Goal: Task Accomplishment & Management: Complete application form

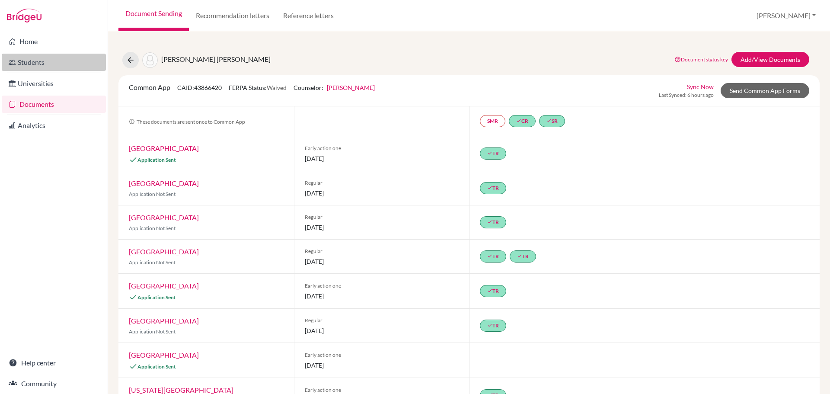
click at [25, 59] on link "Students" at bounding box center [54, 62] width 104 height 17
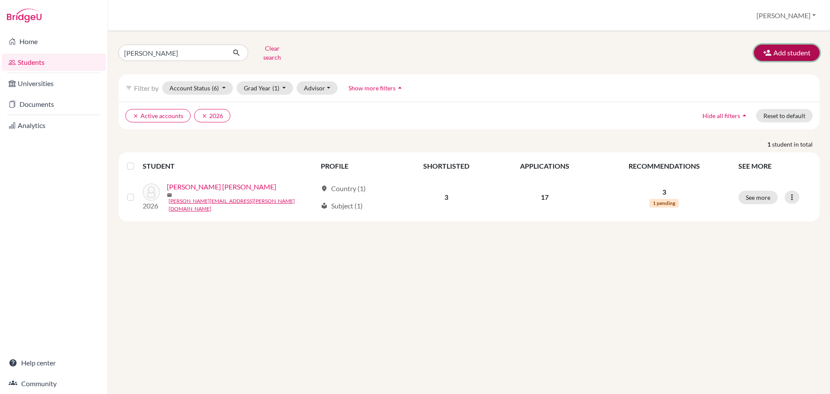
click at [785, 52] on button "Add student" at bounding box center [787, 53] width 66 height 16
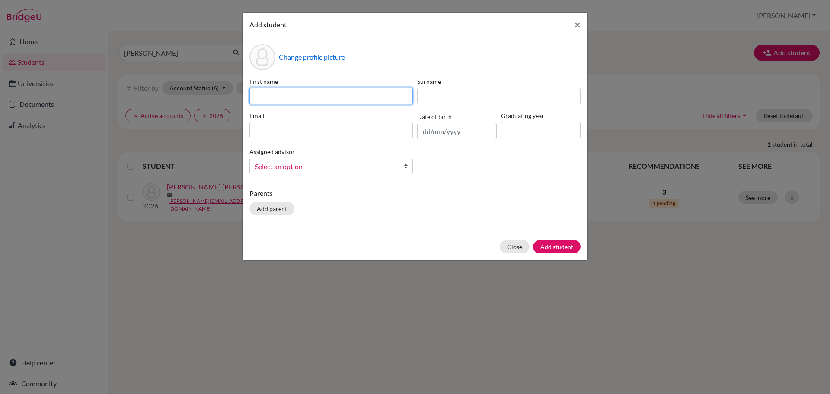
click at [350, 98] on input at bounding box center [330, 96] width 163 height 16
click at [297, 96] on input "[PERSON_NAME]" at bounding box center [330, 96] width 163 height 16
type input "[PERSON_NAME]"
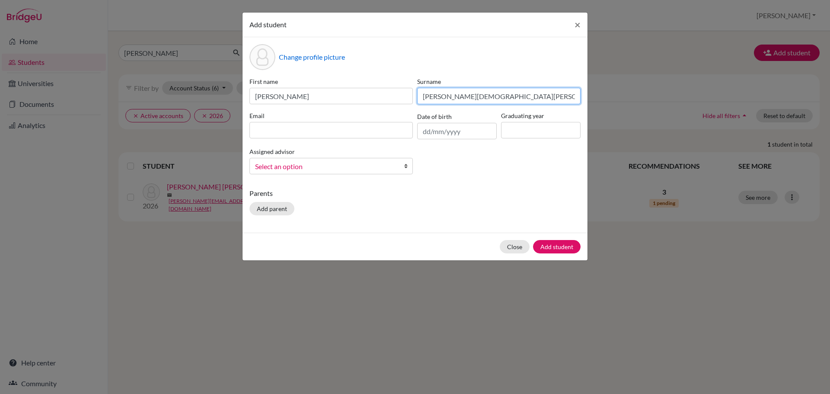
type input "[PERSON_NAME][DEMOGRAPHIC_DATA][PERSON_NAME]"
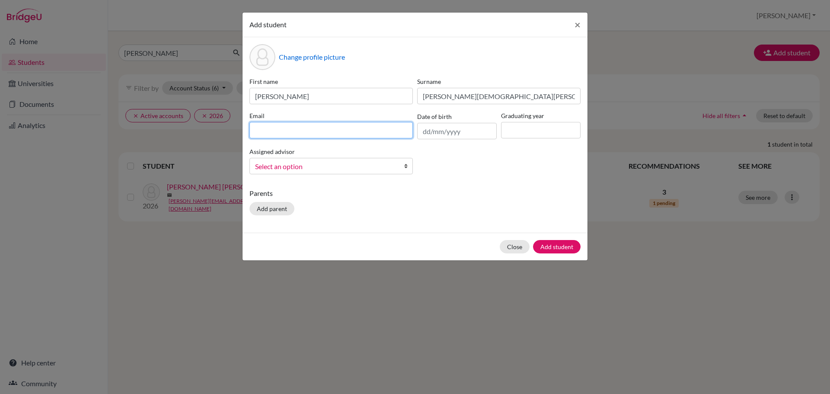
paste input "[DEMOGRAPHIC_DATA][DOMAIN_NAME]"
type input "[DEMOGRAPHIC_DATA][DOMAIN_NAME]"
click at [455, 131] on input "text" at bounding box center [457, 131] width 80 height 16
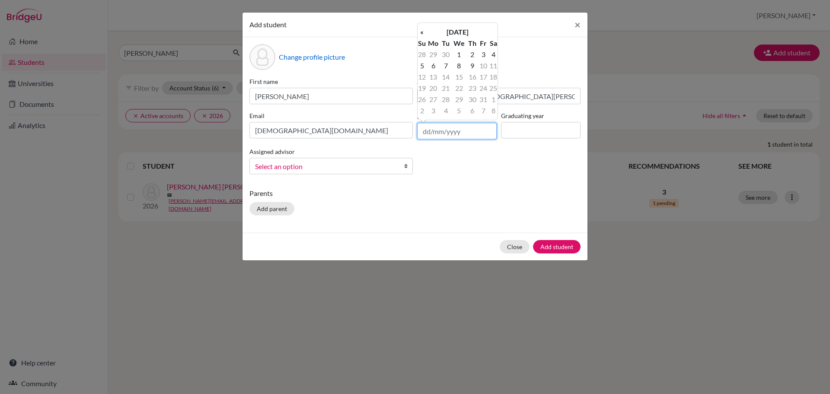
type input "0"
type input "[DATE]"
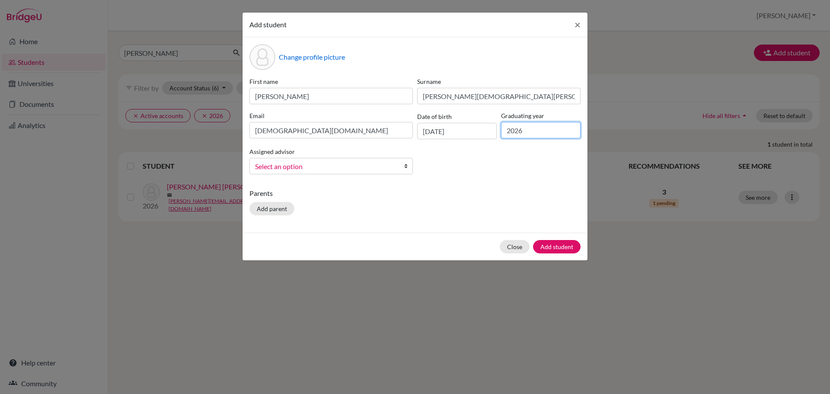
type input "2026"
click at [406, 165] on b at bounding box center [408, 166] width 9 height 16
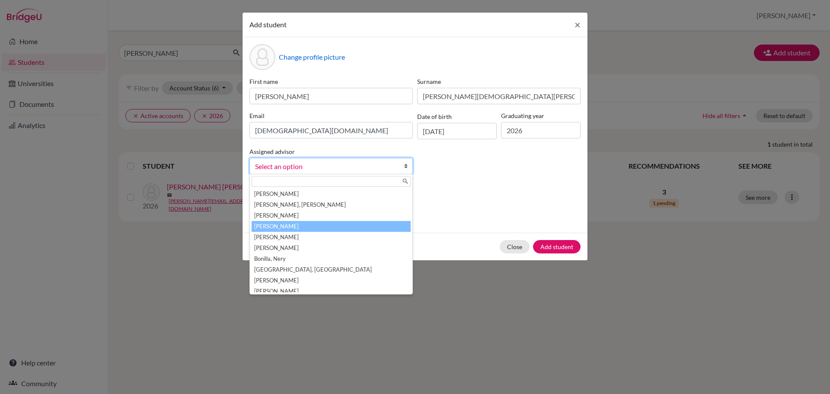
click at [298, 227] on li "[PERSON_NAME]" at bounding box center [330, 226] width 159 height 11
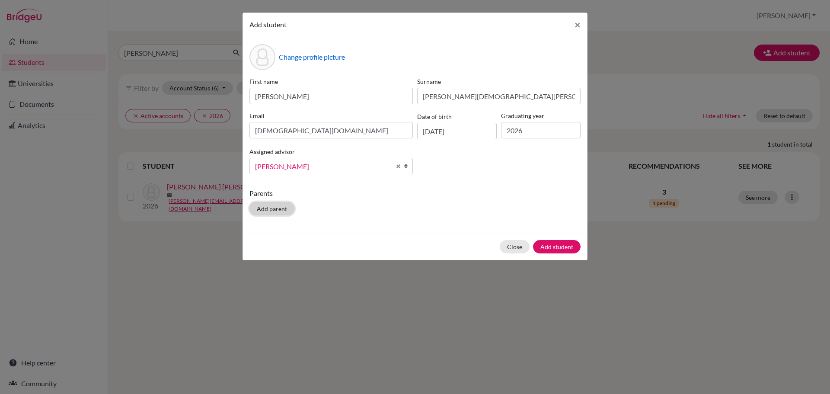
click at [271, 207] on button "Add parent" at bounding box center [271, 208] width 45 height 13
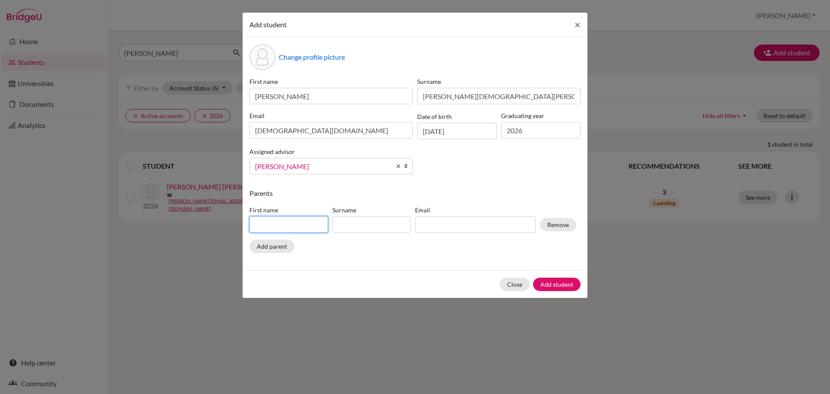
click at [309, 223] on input at bounding box center [288, 224] width 79 height 16
type input "[PERSON_NAME]"
type input "[DEMOGRAPHIC_DATA][PERSON_NAME]"
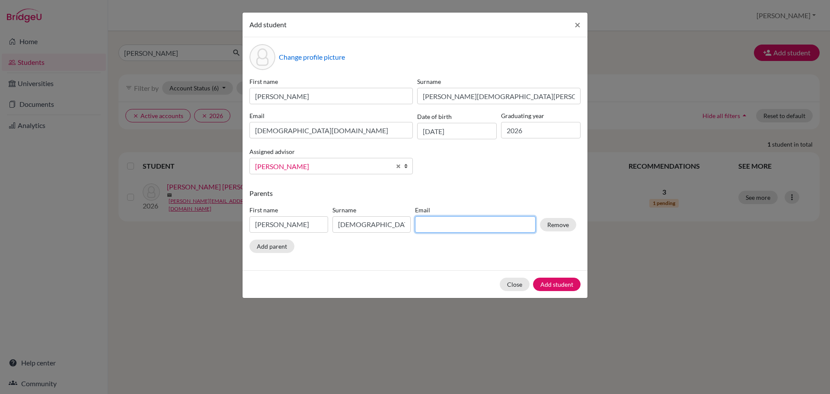
paste input "[EMAIL_ADDRESS][DOMAIN_NAME]"
type input "[EMAIL_ADDRESS][DOMAIN_NAME]"
click at [267, 248] on button "Add parent" at bounding box center [271, 245] width 45 height 13
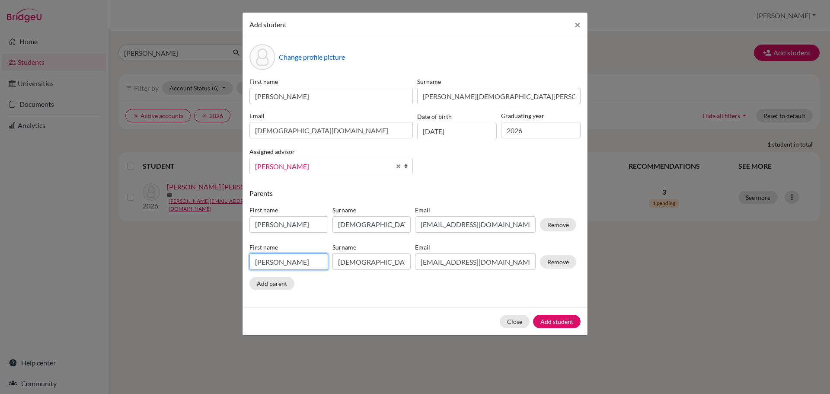
click at [259, 260] on input "[PERSON_NAME]" at bounding box center [288, 261] width 79 height 16
type input "[PERSON_NAME]"
click at [378, 263] on input "[DEMOGRAPHIC_DATA][PERSON_NAME]" at bounding box center [371, 261] width 79 height 16
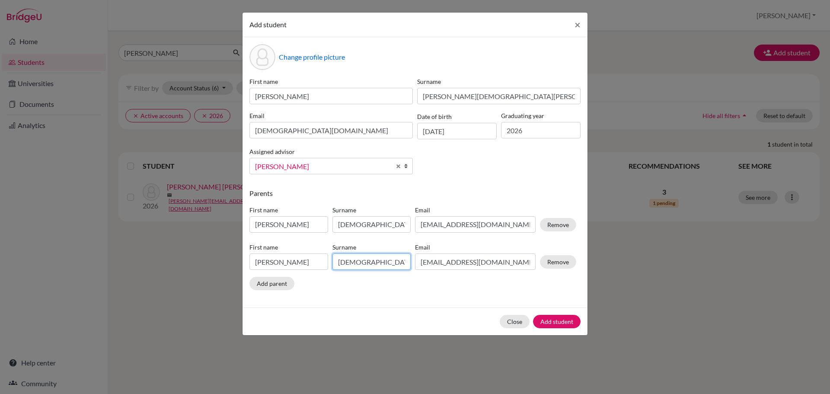
click at [378, 263] on input "[DEMOGRAPHIC_DATA][PERSON_NAME]" at bounding box center [371, 261] width 79 height 16
type input "[DEMOGRAPHIC_DATA][PERSON_NAME]"
paste input "[EMAIL_ADDRESS]"
type input "[PERSON_NAME][EMAIL_ADDRESS][DOMAIN_NAME]"
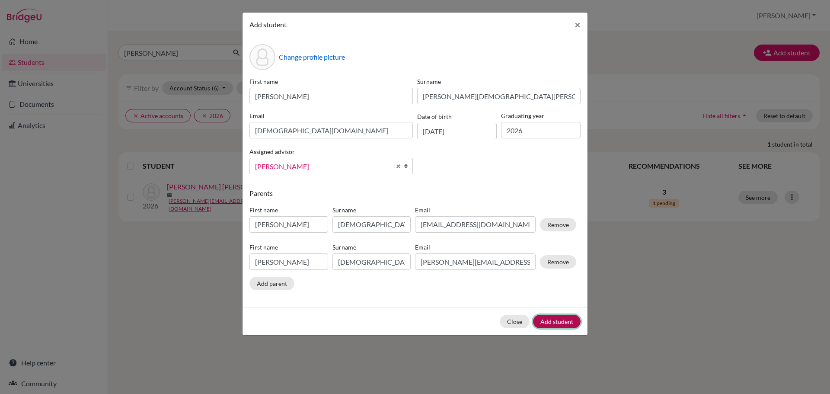
type input "[PERSON_NAME][EMAIL_ADDRESS][DOMAIN_NAME]"
click at [550, 320] on button "Add student" at bounding box center [557, 321] width 48 height 13
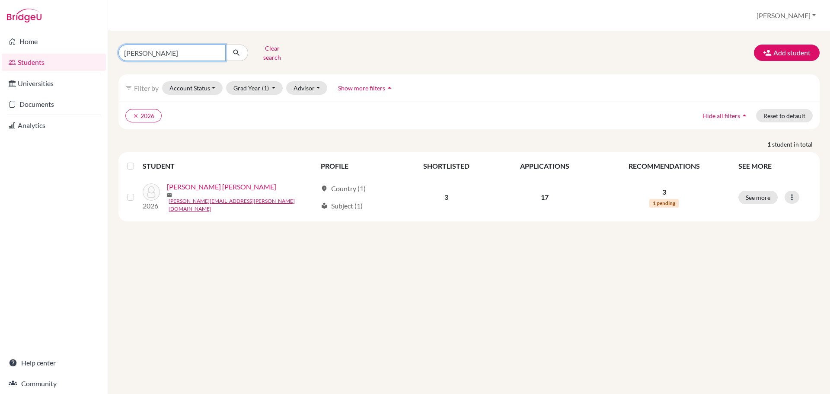
click at [172, 49] on input "[PERSON_NAME]" at bounding box center [171, 53] width 107 height 16
type input "cristiani"
click button "submit" at bounding box center [236, 53] width 23 height 16
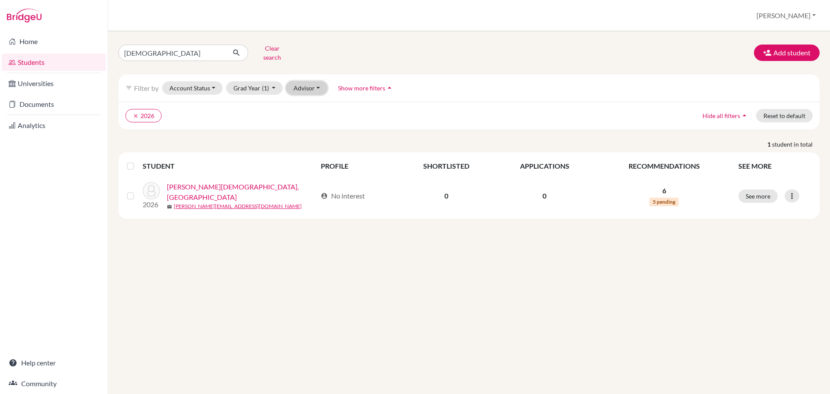
click at [312, 81] on button "Advisor" at bounding box center [306, 87] width 41 height 13
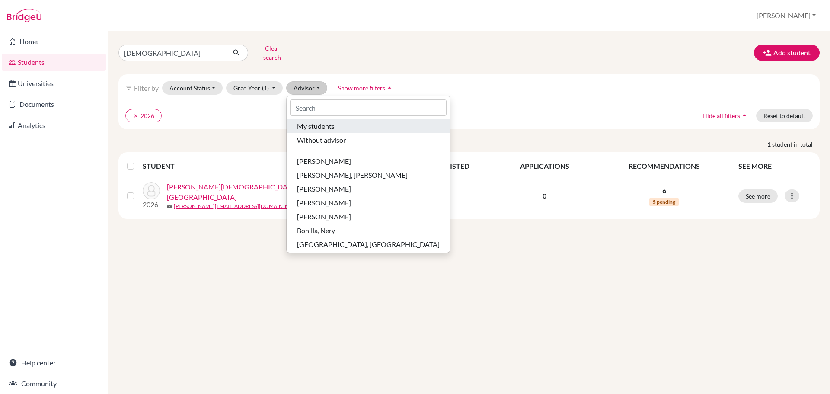
click at [322, 121] on span "My students" at bounding box center [316, 126] width 38 height 10
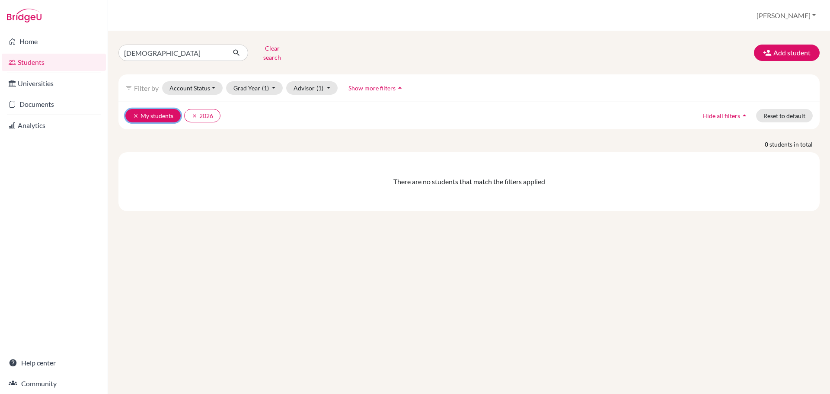
click at [135, 113] on icon "clear" at bounding box center [136, 116] width 6 height 6
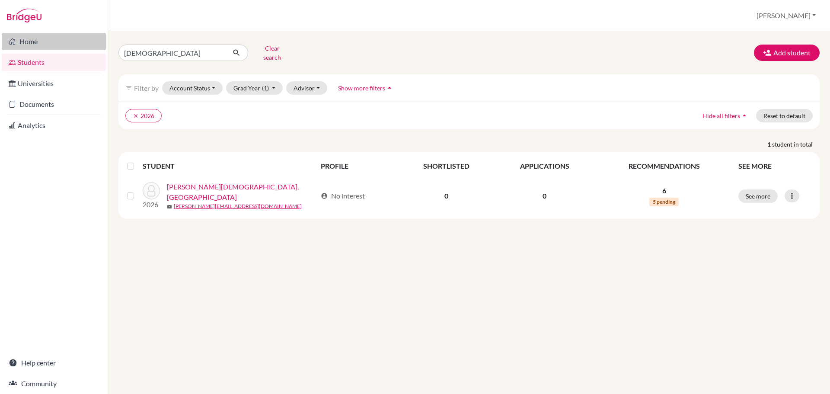
click at [28, 43] on link "Home" at bounding box center [54, 41] width 104 height 17
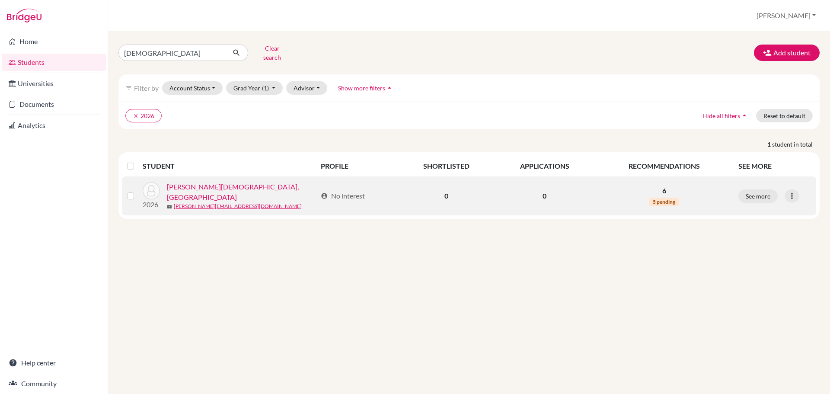
click at [185, 183] on link "Yepez Cristiani, Sofia" at bounding box center [242, 191] width 150 height 21
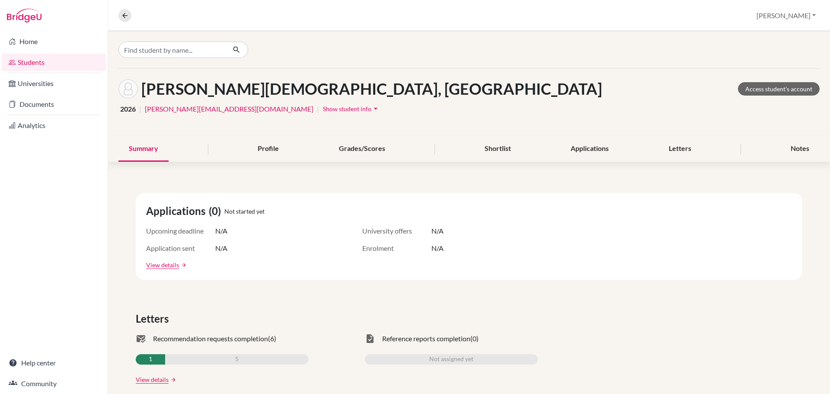
click at [323, 108] on span "Show student info" at bounding box center [347, 108] width 48 height 7
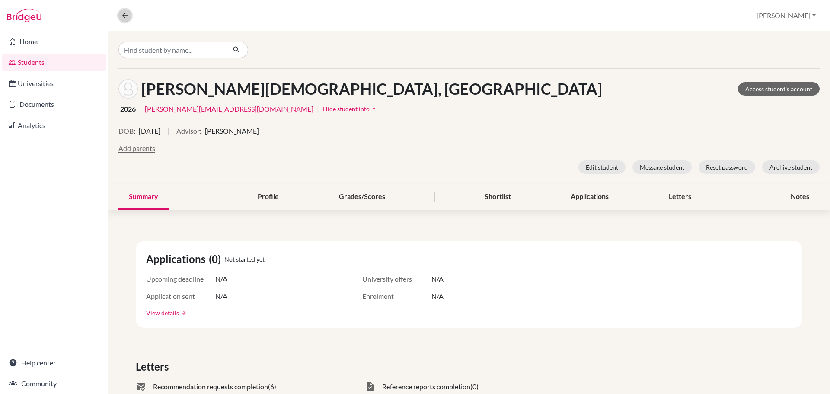
click at [122, 16] on icon at bounding box center [125, 16] width 8 height 8
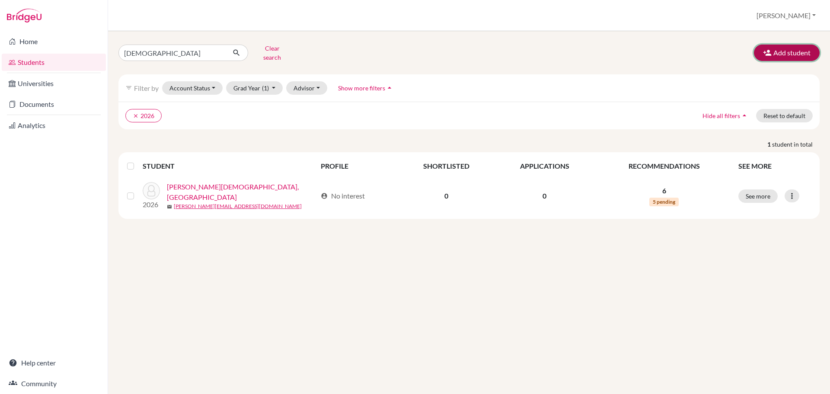
click at [797, 45] on button "Add student" at bounding box center [787, 53] width 66 height 16
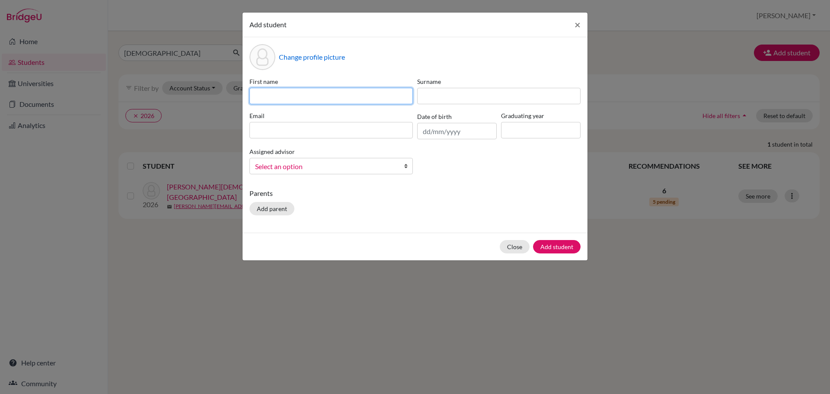
click at [330, 93] on input at bounding box center [330, 96] width 163 height 16
type input "[PERSON_NAME]"
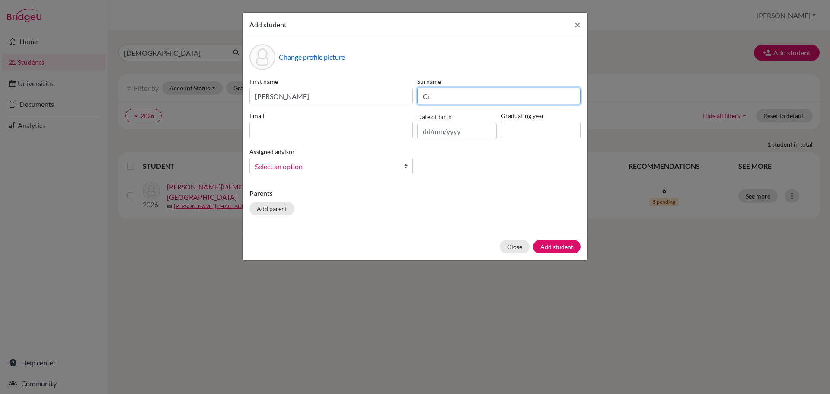
type input "[PERSON_NAME][DEMOGRAPHIC_DATA][PERSON_NAME]"
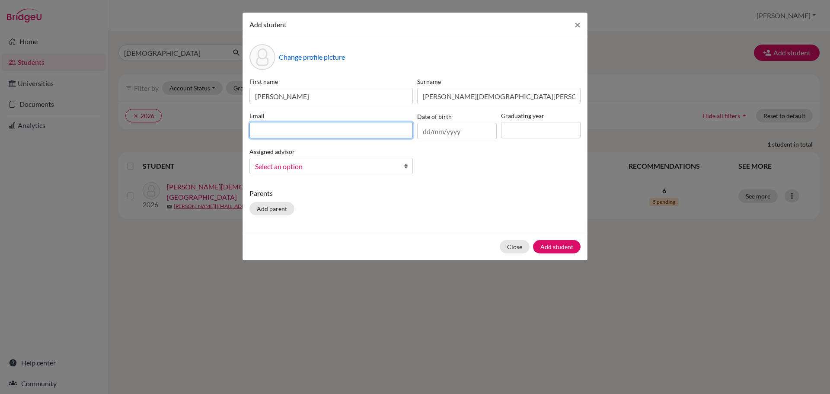
click at [362, 132] on input at bounding box center [330, 130] width 163 height 16
type input "[DEMOGRAPHIC_DATA][DOMAIN_NAME]"
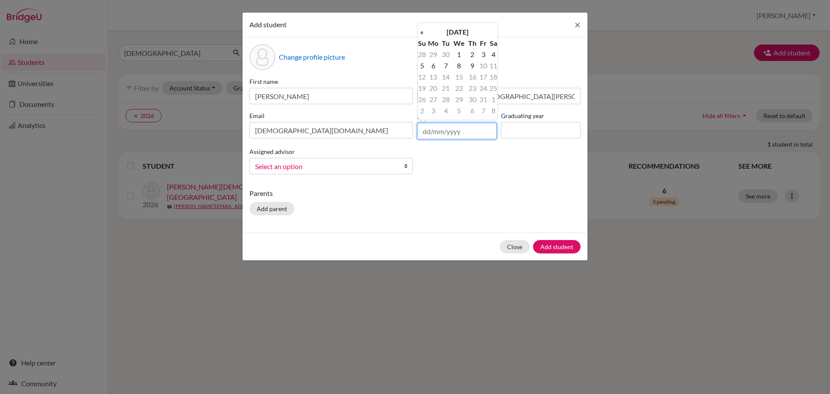
click at [441, 130] on input "text" at bounding box center [457, 131] width 80 height 16
type input "[DATE]"
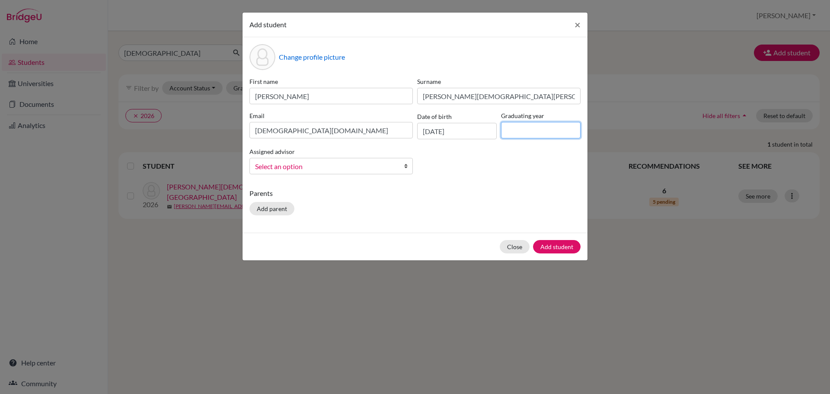
click at [527, 129] on input at bounding box center [541, 130] width 80 height 16
type input "2026"
click at [404, 168] on b at bounding box center [408, 166] width 9 height 16
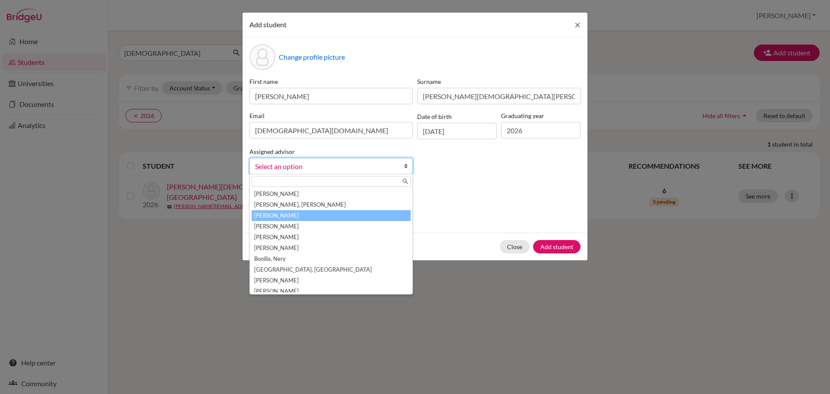
click at [364, 215] on li "[PERSON_NAME]" at bounding box center [330, 215] width 159 height 11
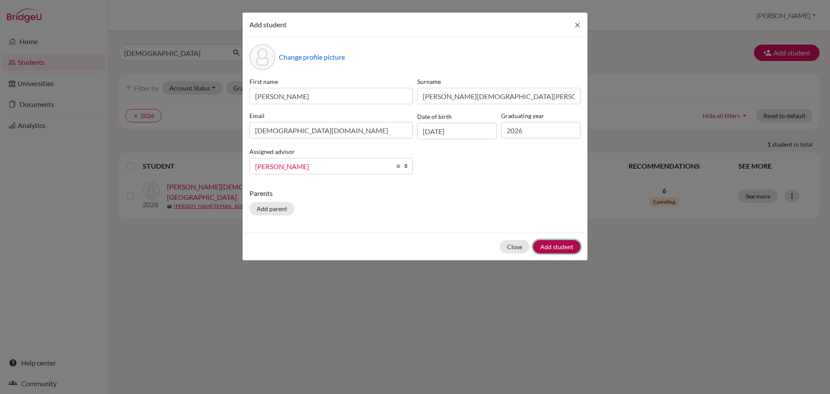
click at [553, 247] on button "Add student" at bounding box center [557, 246] width 48 height 13
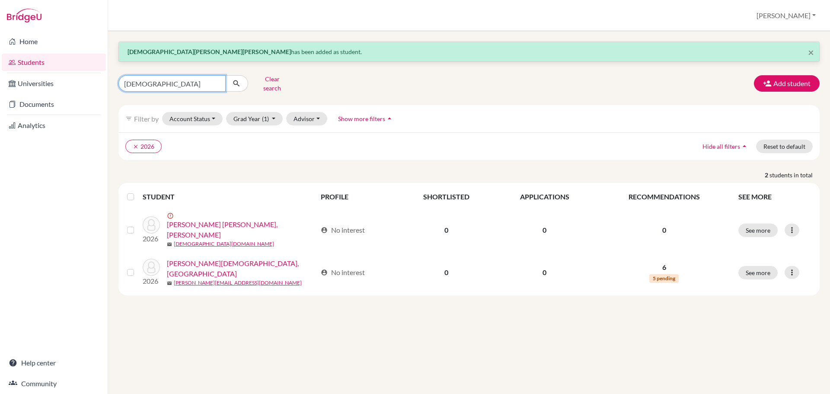
click at [194, 85] on input "cristiani" at bounding box center [171, 83] width 107 height 16
type input "jovel"
click button "submit" at bounding box center [236, 83] width 23 height 16
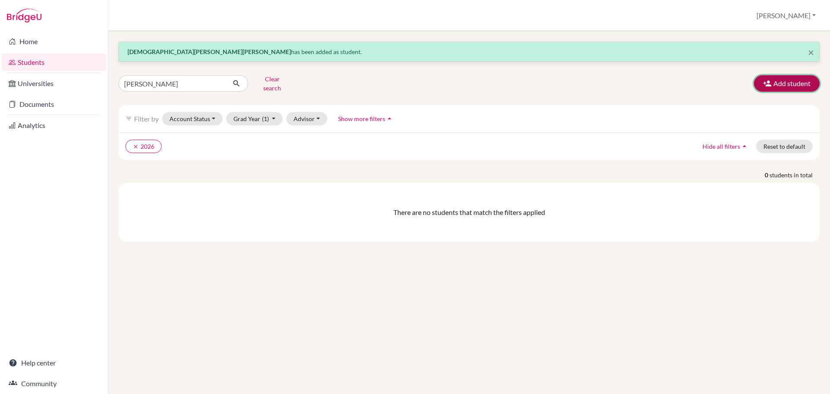
click at [775, 78] on button "Add student" at bounding box center [787, 83] width 66 height 16
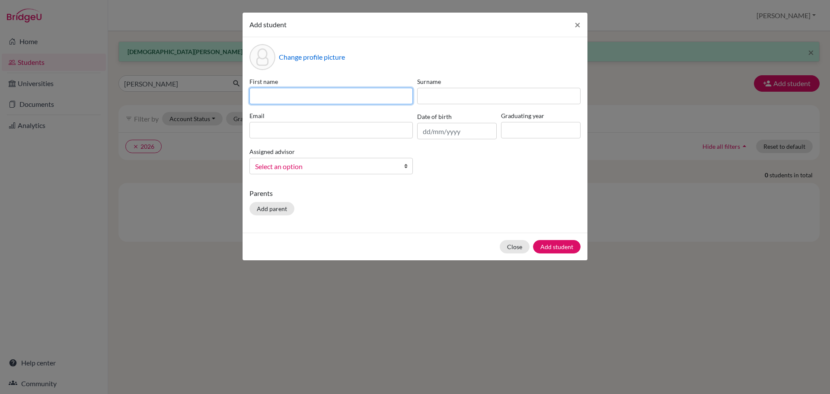
click at [302, 94] on input at bounding box center [330, 96] width 163 height 16
type input "Santiago"
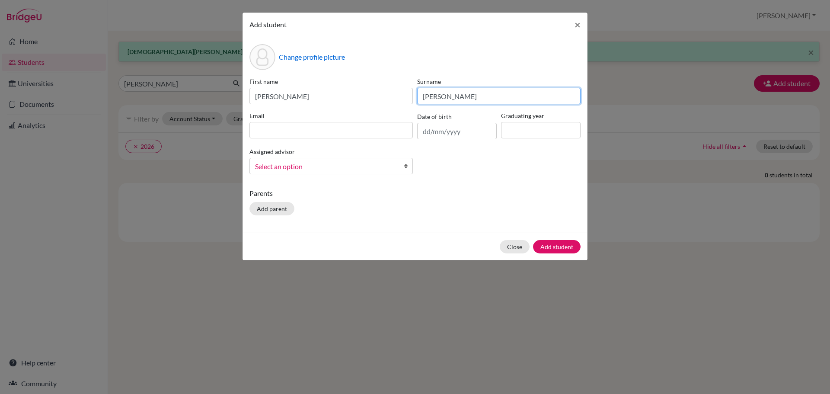
type input "Jovel Chacon"
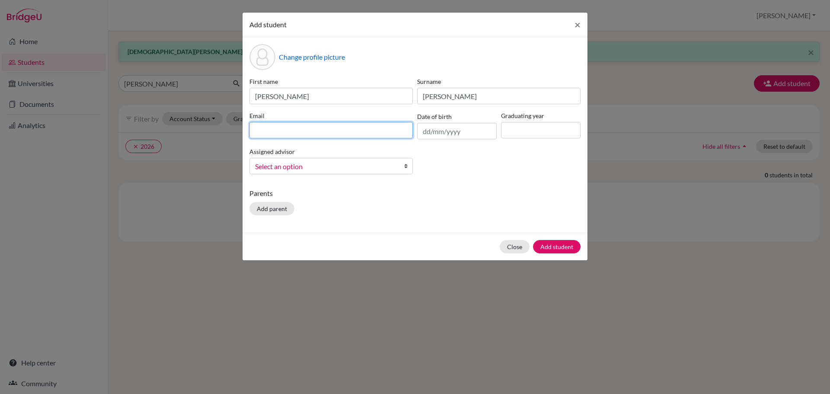
paste input "jovel.santiago@eastudents.edu.sv"
type input "jovel.santiago@eastudents.edu.sv"
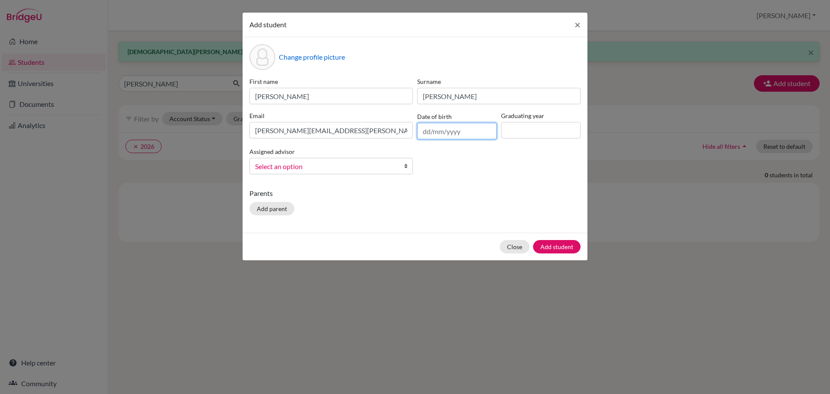
click at [441, 130] on input "text" at bounding box center [457, 131] width 80 height 16
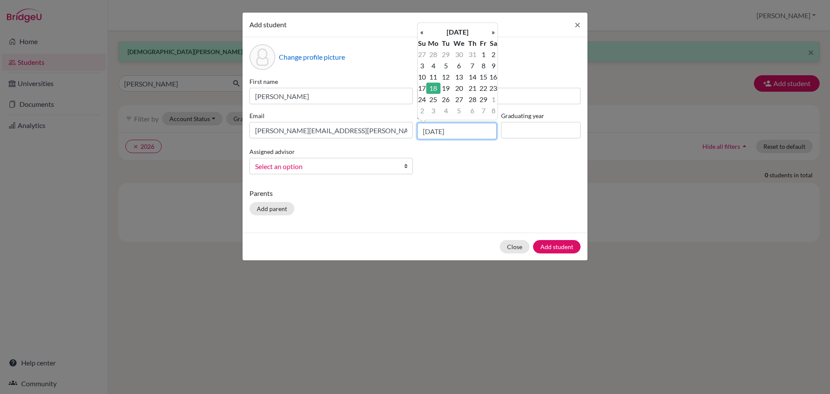
type input "18/02/2008"
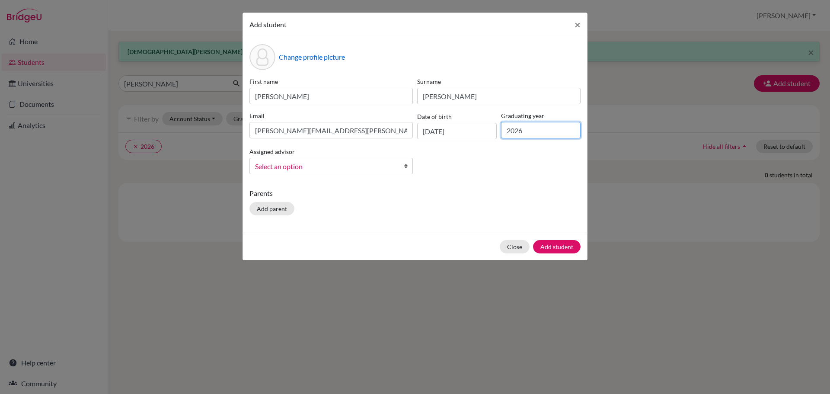
type input "2026"
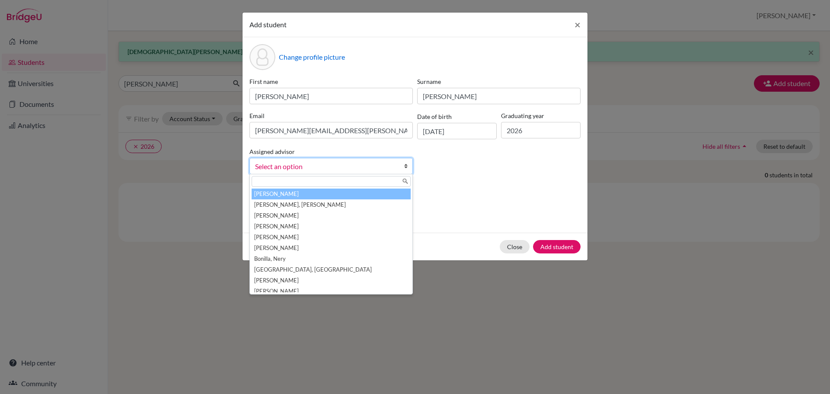
click at [388, 167] on span "Select an option" at bounding box center [325, 166] width 141 height 11
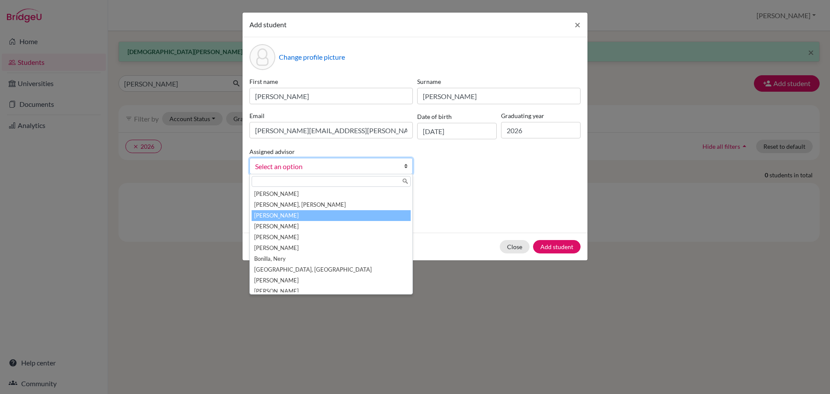
click at [298, 216] on li "[PERSON_NAME]" at bounding box center [330, 215] width 159 height 11
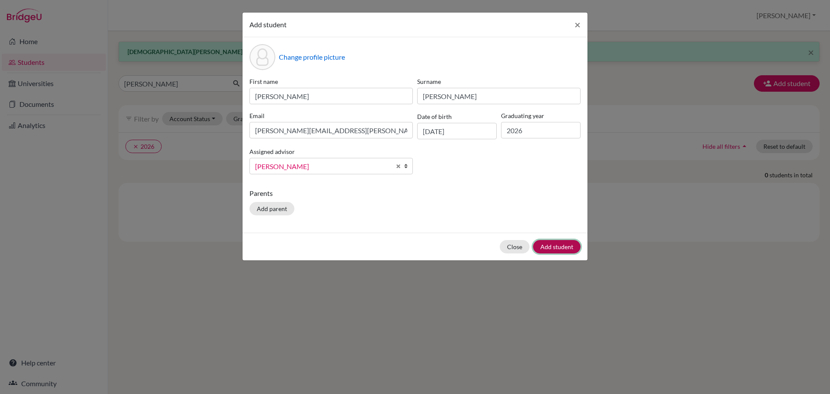
click at [554, 246] on button "Add student" at bounding box center [557, 246] width 48 height 13
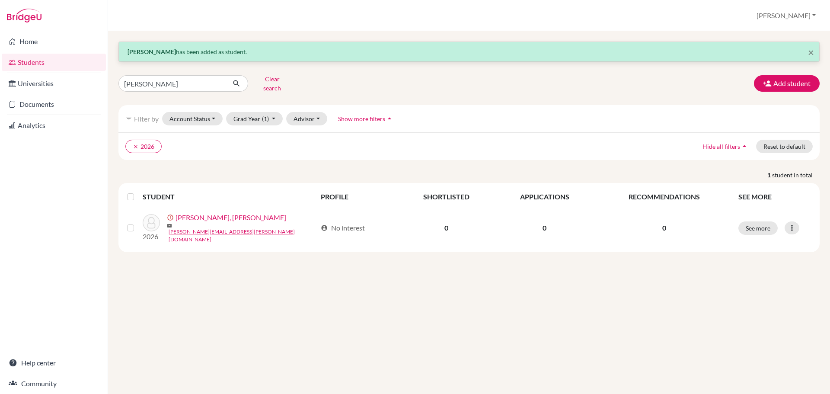
click at [275, 310] on div "× Santiago Jovel Chacon has been added as student. jovel Clear search Add stude…" at bounding box center [469, 212] width 722 height 363
click at [780, 81] on button "Add student" at bounding box center [787, 83] width 66 height 16
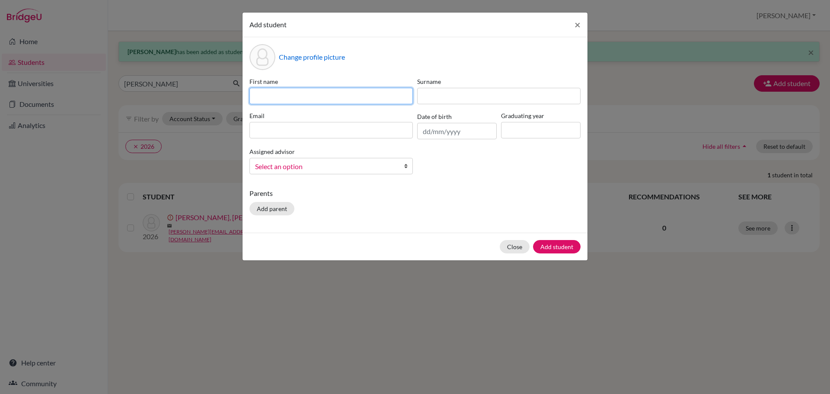
click at [383, 96] on input at bounding box center [330, 96] width 163 height 16
type input "Graciela Lynn"
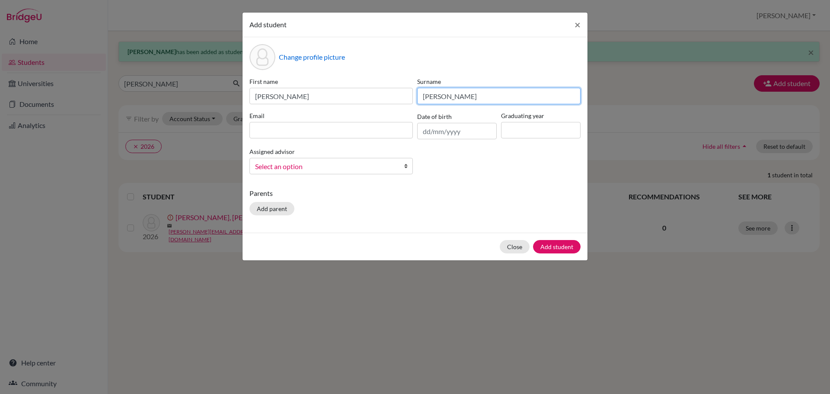
type input "Preciado"
click at [437, 130] on input "text" at bounding box center [457, 131] width 80 height 16
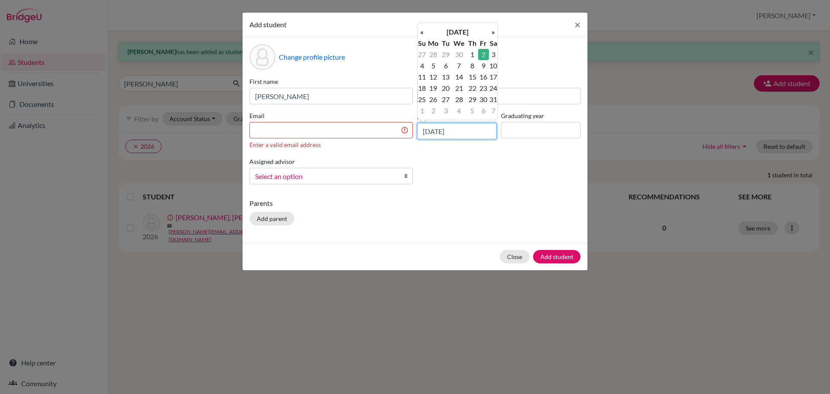
type input "02/05/2008"
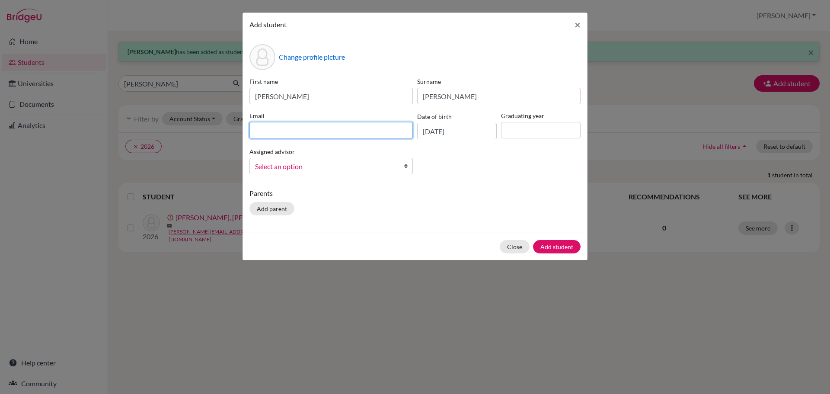
click at [375, 130] on input at bounding box center [330, 130] width 163 height 16
click at [307, 134] on input at bounding box center [330, 130] width 163 height 16
paste input "preciado.graciela@eastudents.edu.sv"
type input "preciado.graciela@eastudents.edu.sv"
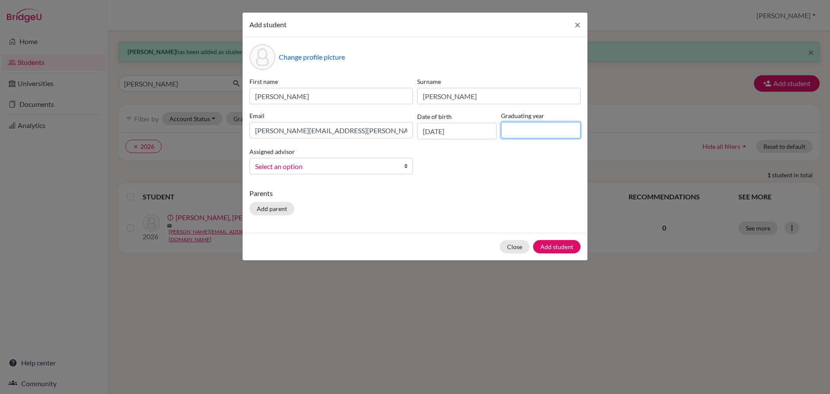
click at [526, 129] on input at bounding box center [541, 130] width 80 height 16
type input "2026"
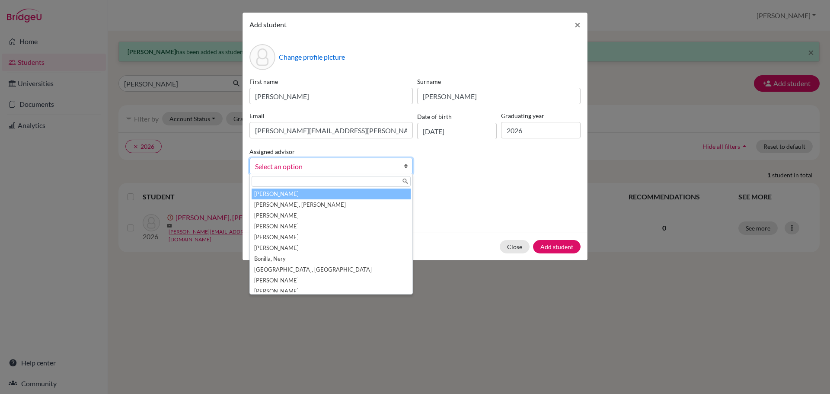
click at [366, 168] on span "Select an option" at bounding box center [325, 166] width 141 height 11
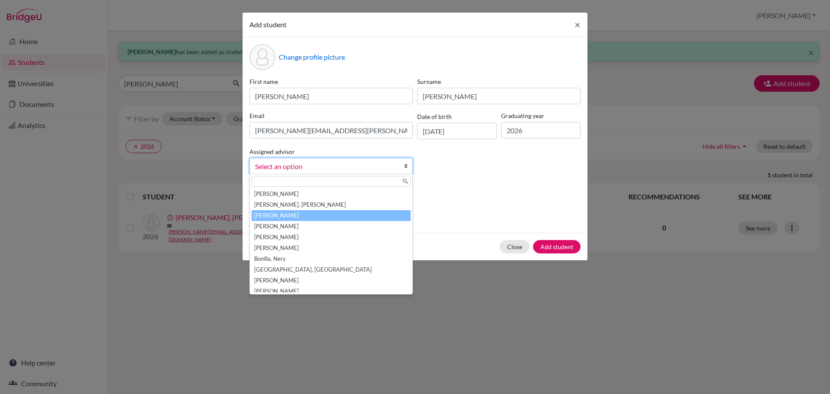
click at [307, 213] on li "[PERSON_NAME]" at bounding box center [330, 215] width 159 height 11
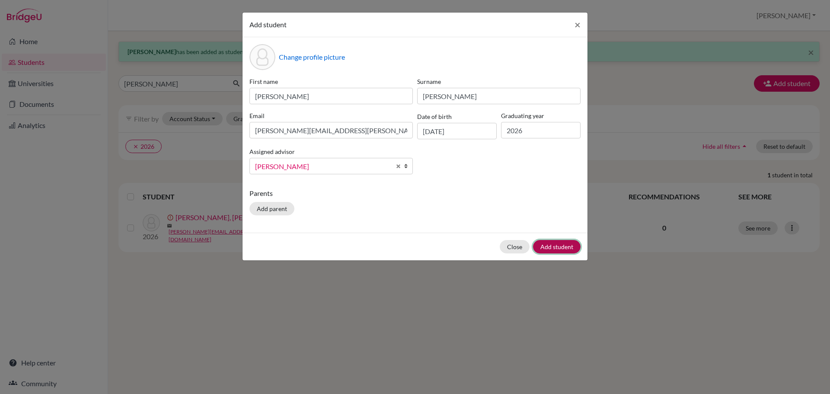
click at [549, 248] on button "Add student" at bounding box center [557, 246] width 48 height 13
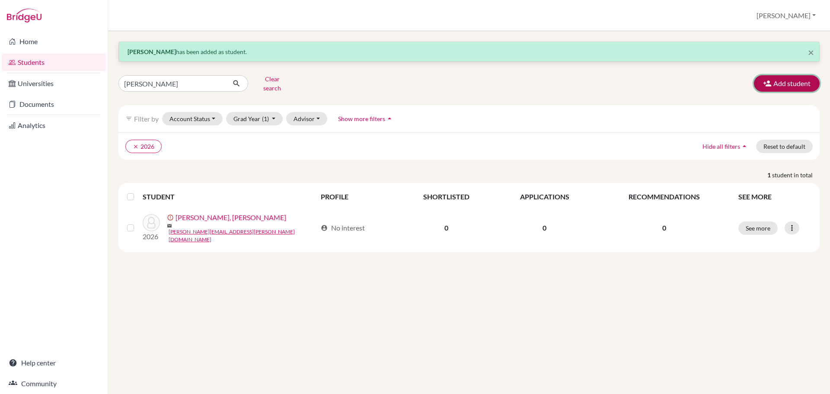
click at [789, 81] on button "Add student" at bounding box center [787, 83] width 66 height 16
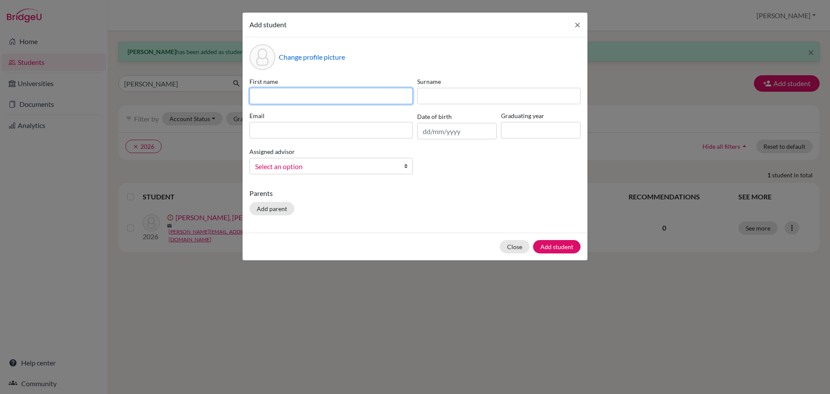
click at [382, 94] on input at bounding box center [330, 96] width 163 height 16
type input "Victor Emmanuel"
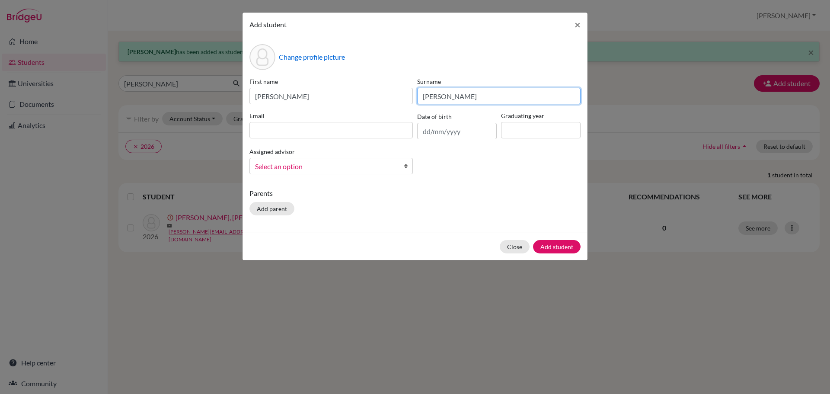
type input "Alonzo"
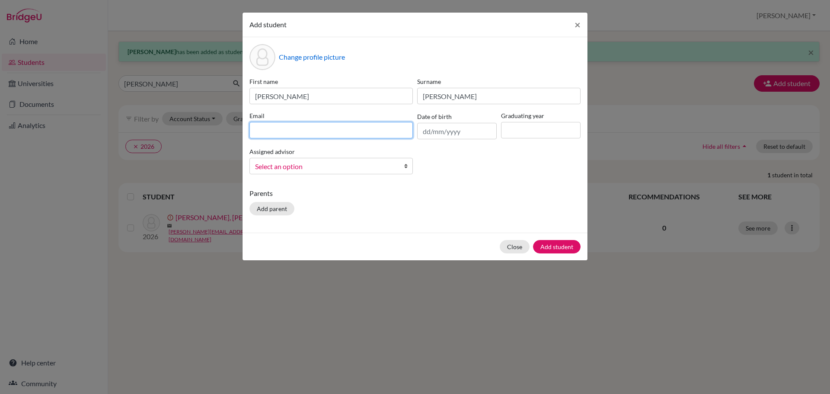
paste input "alonzo.victor@eastudents.edu.sv"
type input "alonzo.victor@eastudents.edu.sv"
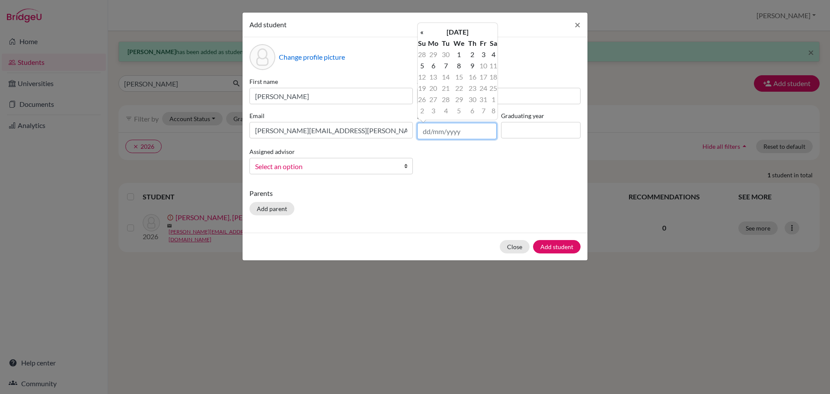
click at [461, 131] on input "text" at bounding box center [457, 131] width 80 height 16
type input "10/01/2008"
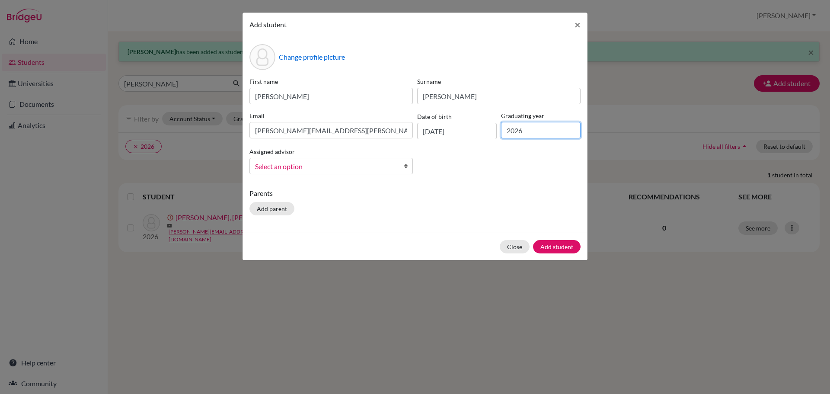
type input "2026"
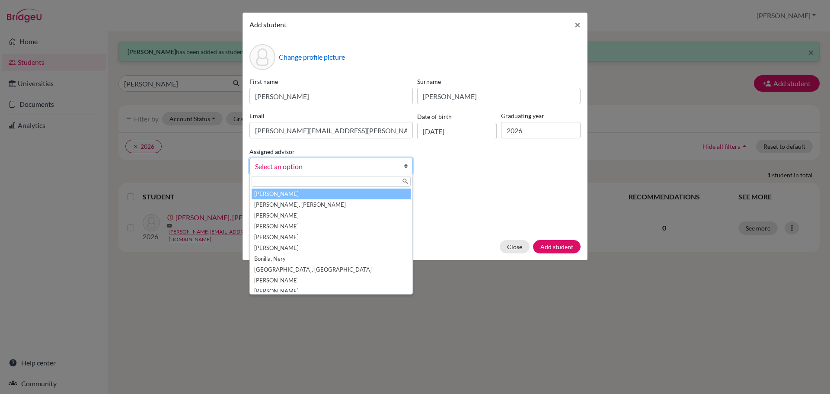
click at [381, 166] on span "Select an option" at bounding box center [325, 166] width 141 height 11
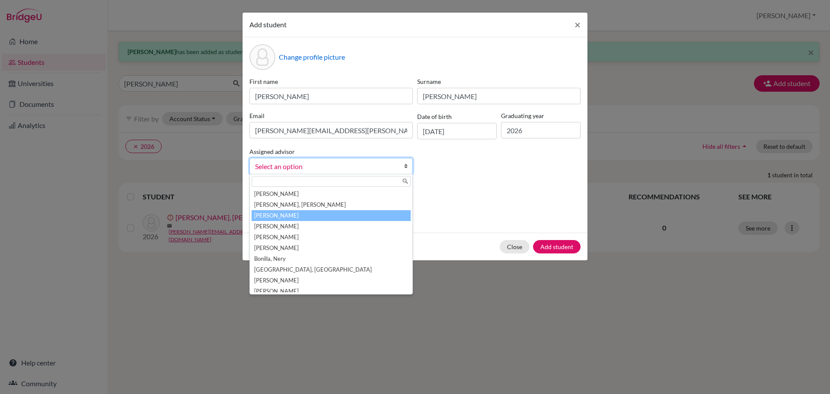
click at [312, 216] on li "[PERSON_NAME]" at bounding box center [330, 215] width 159 height 11
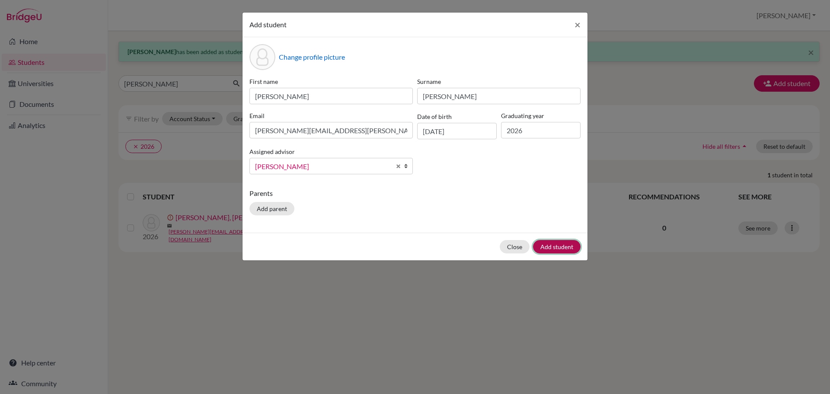
click at [556, 247] on button "Add student" at bounding box center [557, 246] width 48 height 13
